Goal: Task Accomplishment & Management: Use online tool/utility

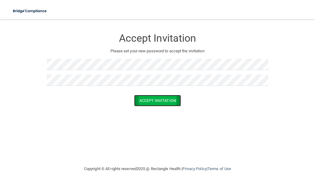
click at [170, 98] on button "Accept Invitation" at bounding box center [157, 100] width 47 height 11
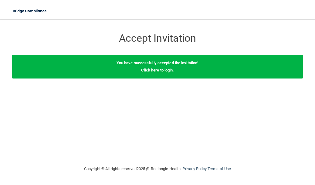
click at [159, 71] on link "Click here to login" at bounding box center [157, 70] width 32 height 5
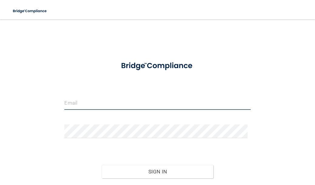
type input "[EMAIL_ADDRESS][DOMAIN_NAME]"
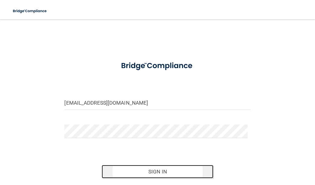
click at [152, 170] on button "Sign In" at bounding box center [158, 171] width 112 height 13
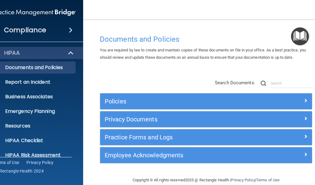
scroll to position [67, 0]
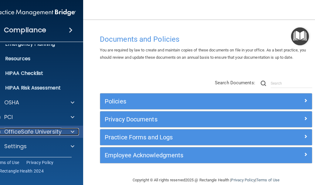
click at [42, 131] on p "OfficeSafe University" at bounding box center [32, 131] width 57 height 7
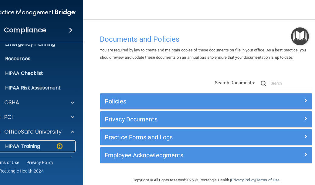
click at [28, 145] on p "HIPAA Training" at bounding box center [15, 146] width 50 height 6
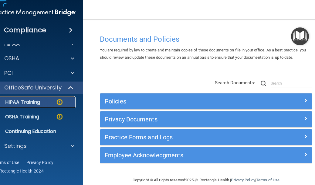
scroll to position [9, 0]
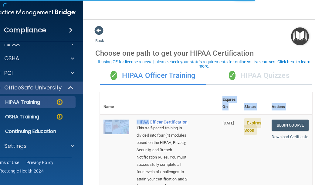
drag, startPoint x: 146, startPoint y: 110, endPoint x: 148, endPoint y: 100, distance: 10.8
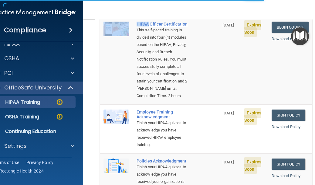
scroll to position [99, 0]
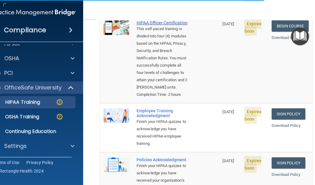
click at [148, 98] on div "Completion Time: 2 hours" at bounding box center [163, 94] width 52 height 7
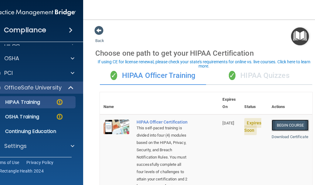
click at [279, 119] on link "Begin Course" at bounding box center [290, 124] width 37 height 11
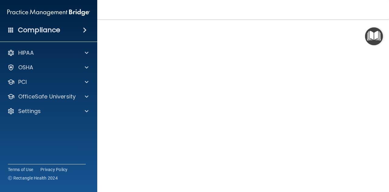
scroll to position [32, 0]
